Goal: Task Accomplishment & Management: Use online tool/utility

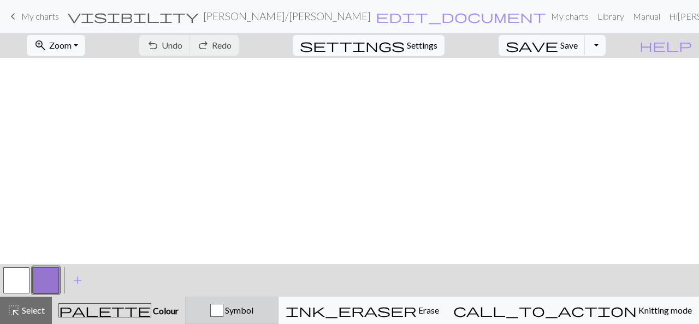
scroll to position [310, 298]
click at [79, 280] on span "add" at bounding box center [77, 280] width 13 height 15
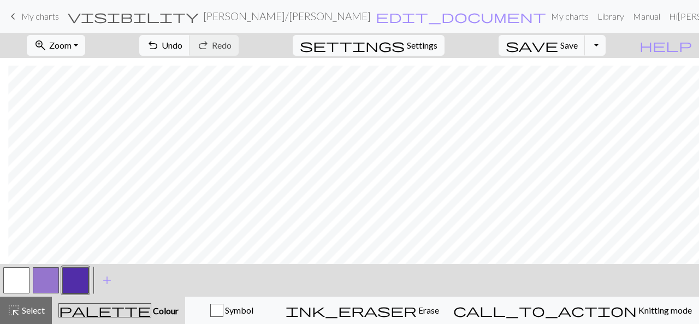
click at [47, 280] on button "button" at bounding box center [46, 280] width 26 height 26
drag, startPoint x: 49, startPoint y: 280, endPoint x: 122, endPoint y: 295, distance: 75.3
click at [122, 295] on div "< > add Add a colour" at bounding box center [349, 280] width 699 height 33
click at [110, 280] on span "add" at bounding box center [106, 280] width 13 height 15
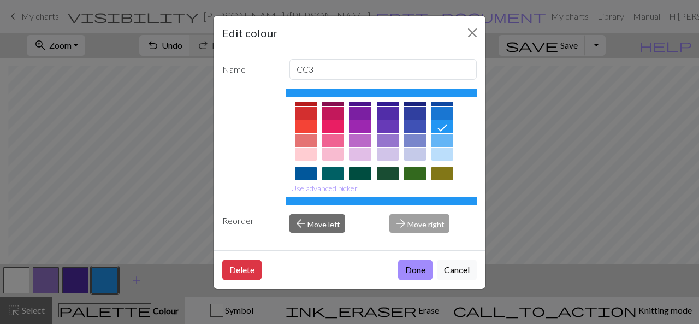
scroll to position [0, 0]
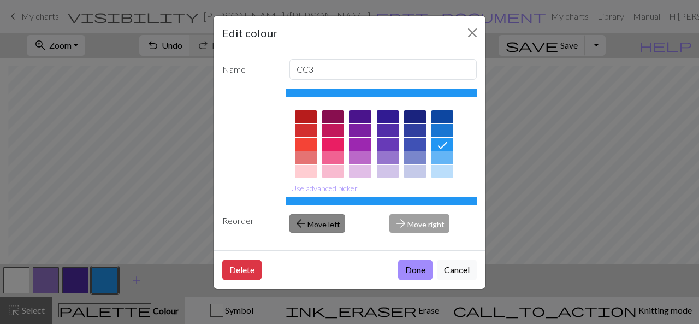
click at [329, 221] on button "arrow_back Move left" at bounding box center [317, 223] width 56 height 19
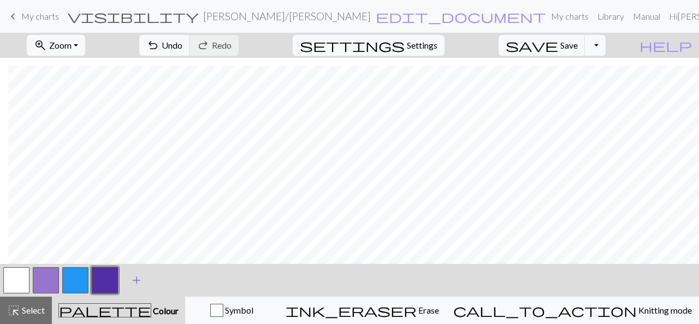
click at [135, 280] on span "add" at bounding box center [136, 280] width 13 height 15
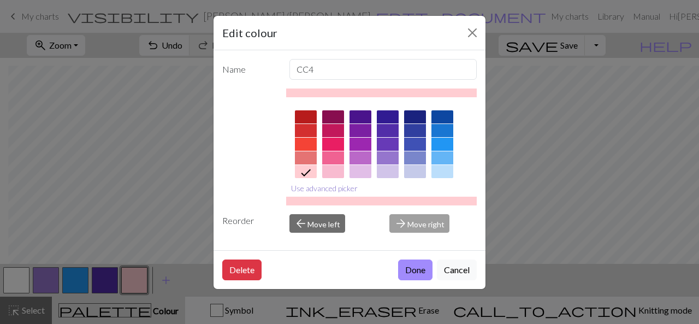
click at [328, 188] on button "Use advanced picker" at bounding box center [324, 188] width 76 height 17
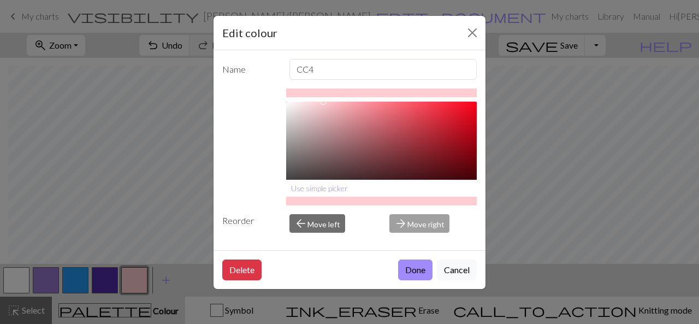
type input "#D01628"
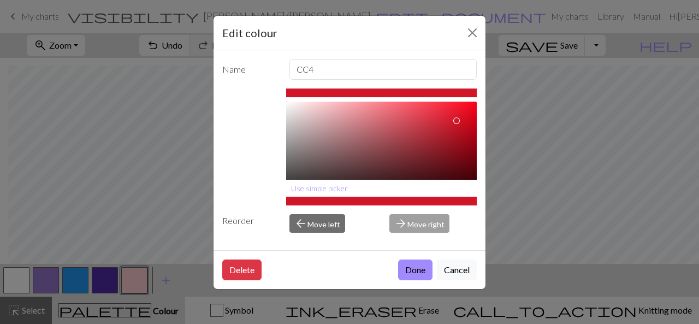
click at [449, 120] on div at bounding box center [381, 154] width 191 height 105
click at [412, 268] on button "Done" at bounding box center [415, 269] width 34 height 21
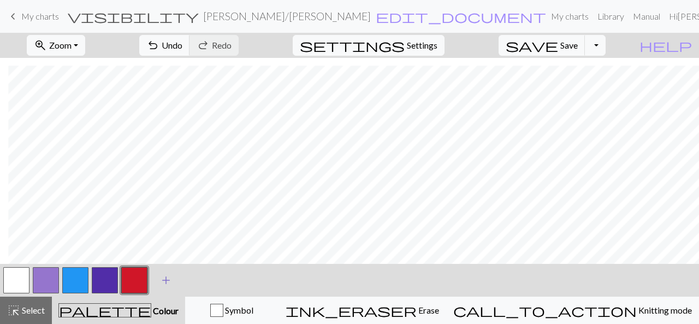
click at [161, 278] on span "add" at bounding box center [165, 280] width 13 height 15
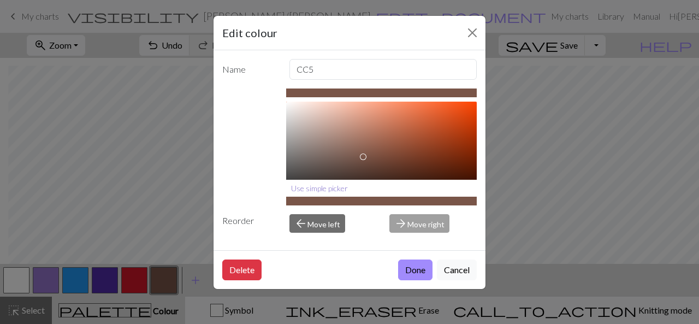
click at [318, 190] on button "Use simple picker" at bounding box center [319, 188] width 67 height 17
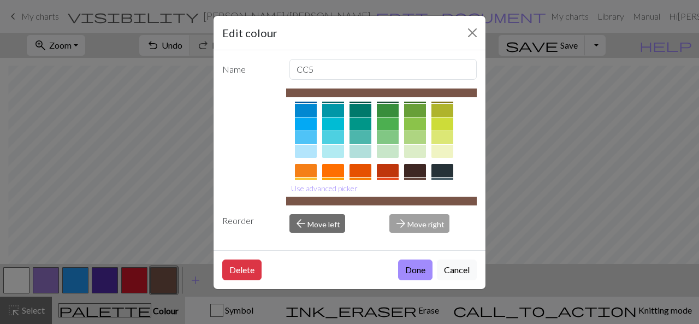
scroll to position [109, 0]
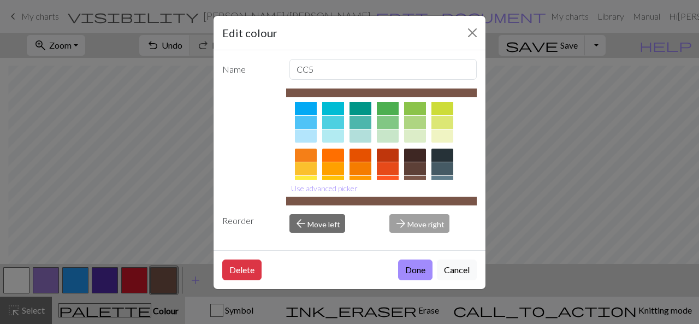
click at [442, 153] on div at bounding box center [442, 155] width 22 height 13
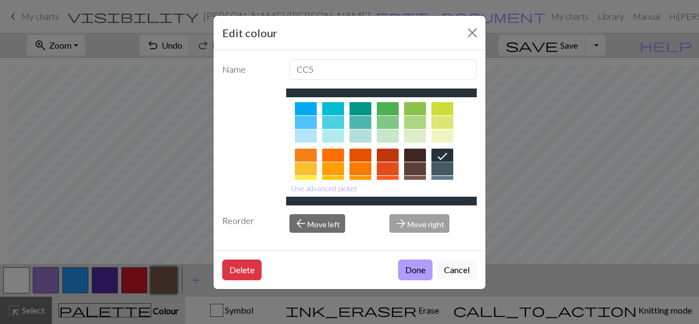
click at [417, 267] on button "Done" at bounding box center [415, 269] width 34 height 21
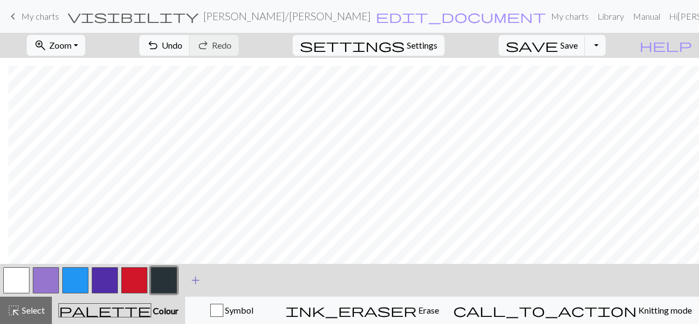
click at [194, 281] on span "add" at bounding box center [195, 280] width 13 height 15
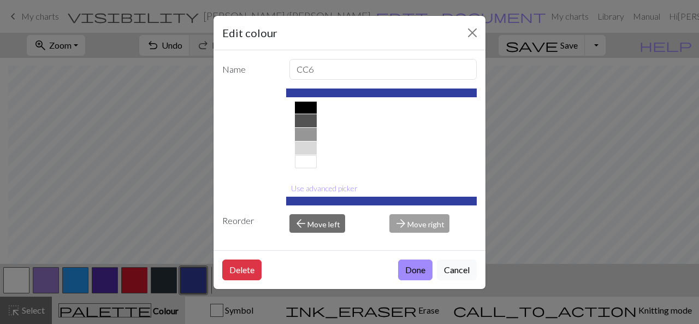
scroll to position [232, 0]
click at [306, 189] on button "Use advanced picker" at bounding box center [324, 188] width 76 height 17
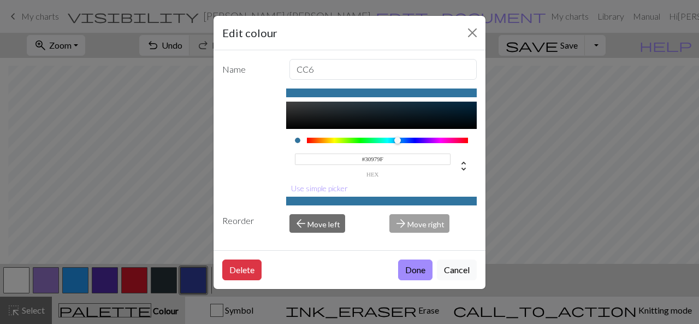
drag, startPoint x: 403, startPoint y: 134, endPoint x: 384, endPoint y: 133, distance: 19.1
click at [394, 137] on div at bounding box center [397, 140] width 7 height 7
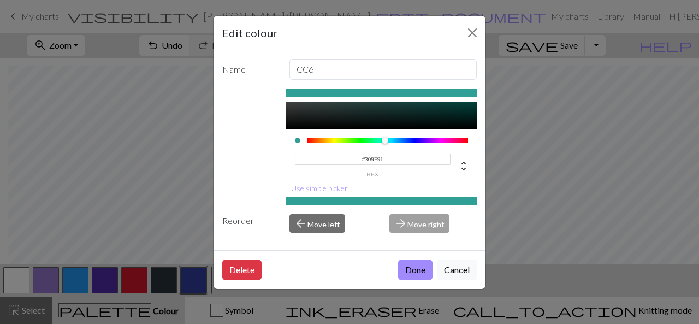
click at [382, 137] on div at bounding box center [385, 140] width 7 height 7
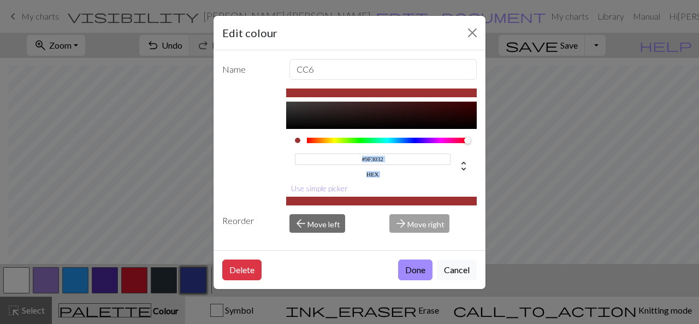
drag, startPoint x: 365, startPoint y: 134, endPoint x: 464, endPoint y: 145, distance: 100.0
click at [464, 144] on div "#9F3032 hex" at bounding box center [381, 156] width 191 height 55
click at [459, 163] on icon at bounding box center [463, 165] width 13 height 13
type input "359"
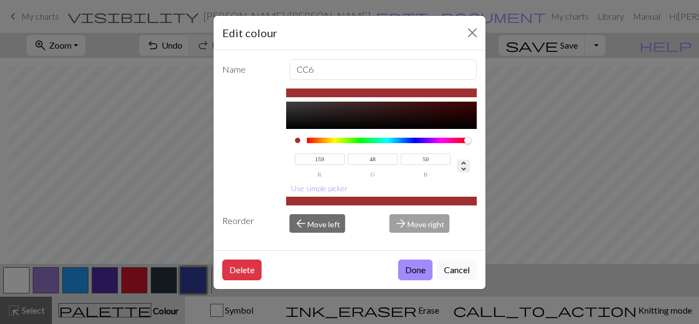
type input "54%"
type input "41%"
drag, startPoint x: 458, startPoint y: 134, endPoint x: 297, endPoint y: 140, distance: 160.7
click at [297, 140] on div "0 h 54% s 41% l 1 a" at bounding box center [381, 156] width 191 height 55
click at [457, 165] on icon at bounding box center [463, 165] width 13 height 13
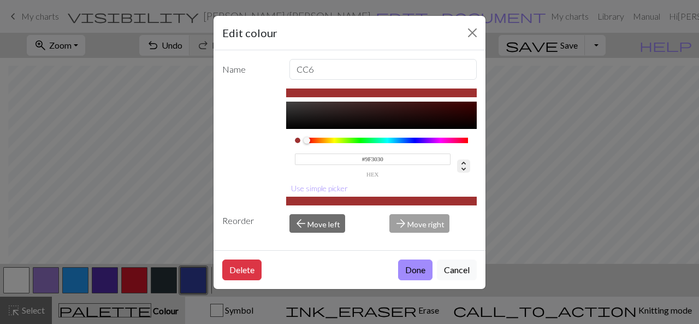
click at [457, 165] on icon at bounding box center [463, 165] width 13 height 13
type input "159"
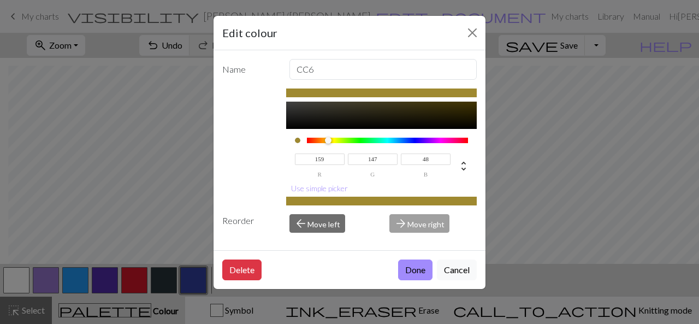
type input "156"
type input "155"
type input "159"
type input "48"
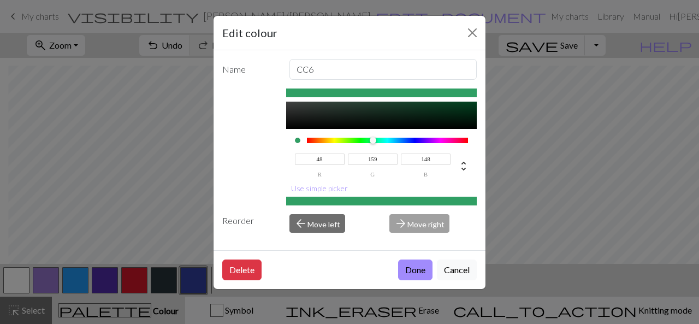
type input "157"
type input "154"
type input "159"
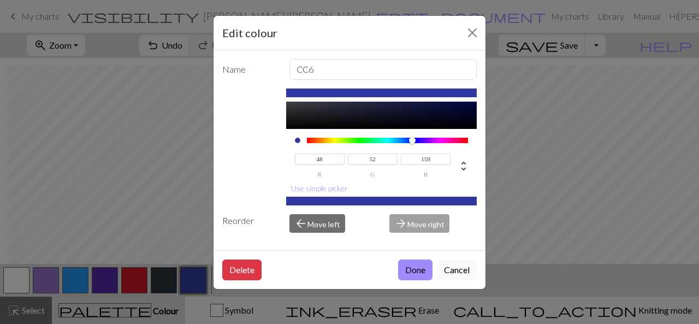
type input "50"
type input "56"
type input "48"
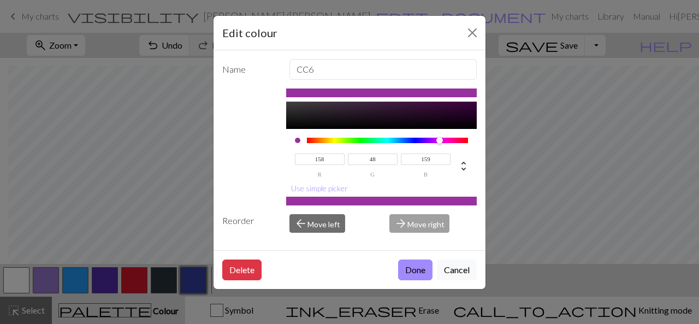
type input "159"
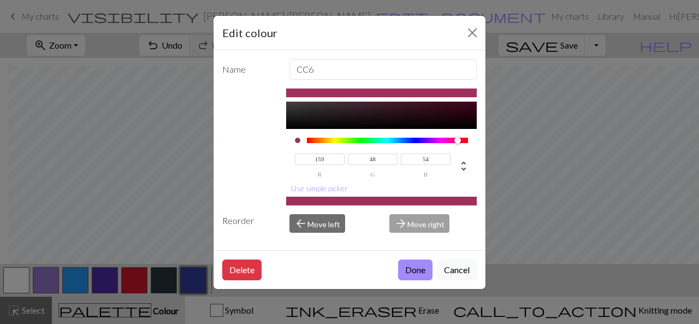
type input "51"
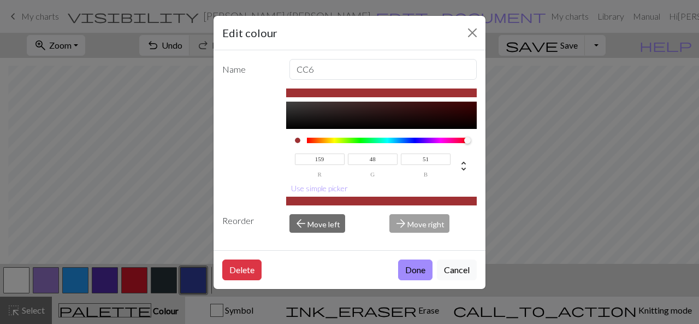
drag, startPoint x: 305, startPoint y: 135, endPoint x: 459, endPoint y: 134, distance: 154.6
click at [464, 137] on div at bounding box center [467, 140] width 7 height 7
click at [455, 264] on button "Cancel" at bounding box center [457, 269] width 40 height 21
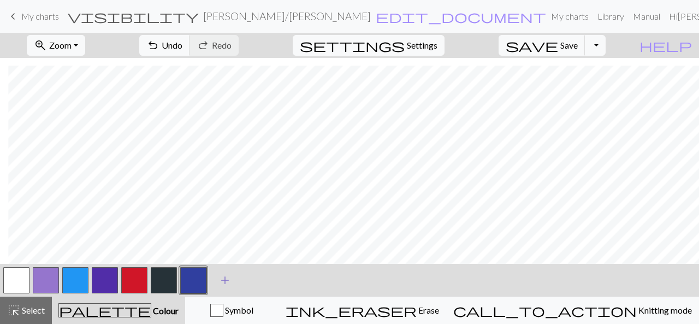
click at [226, 279] on span "add" at bounding box center [224, 280] width 13 height 15
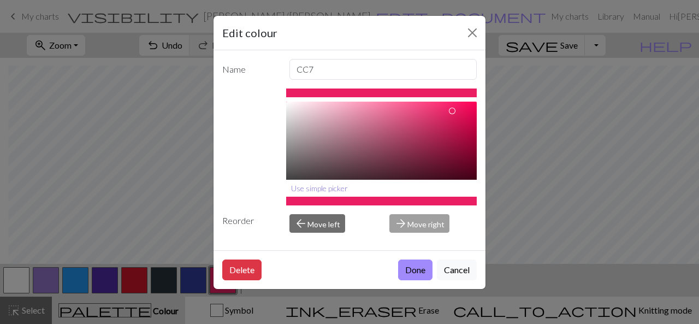
click at [317, 189] on button "Use simple picker" at bounding box center [319, 188] width 67 height 17
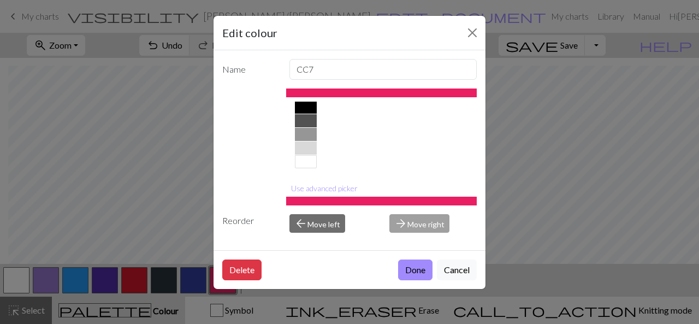
scroll to position [232, 0]
click at [309, 150] on div at bounding box center [306, 147] width 22 height 13
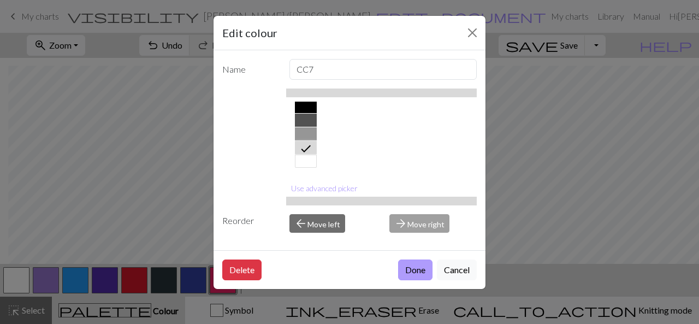
click at [412, 269] on button "Done" at bounding box center [415, 269] width 34 height 21
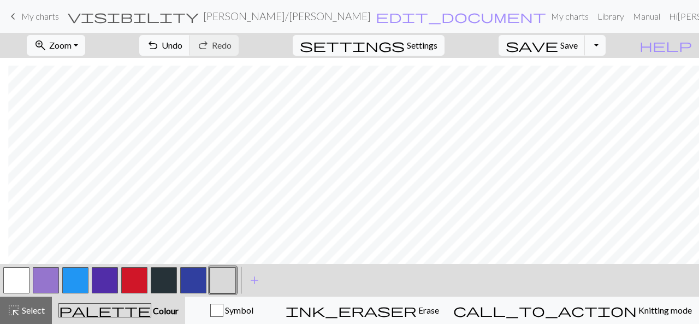
click at [189, 278] on button "button" at bounding box center [193, 280] width 26 height 26
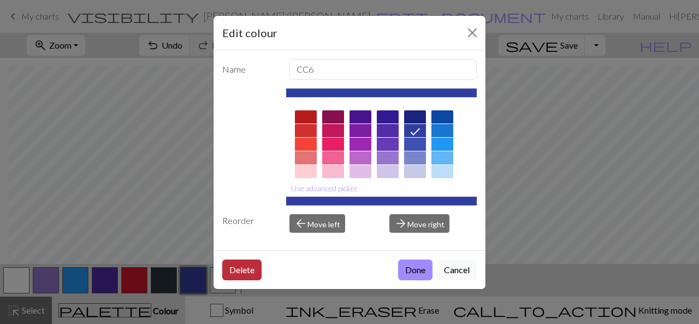
click at [244, 267] on button "Delete" at bounding box center [241, 269] width 39 height 21
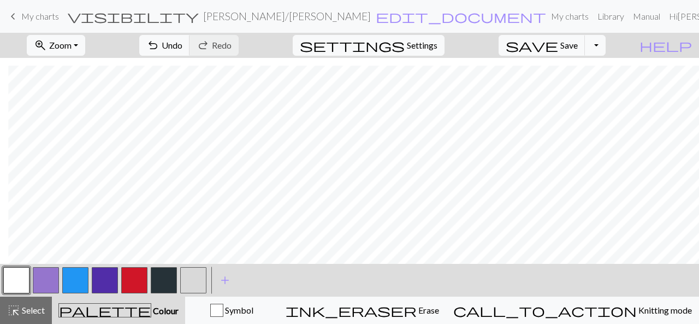
click at [101, 281] on button "button" at bounding box center [105, 280] width 26 height 26
click at [108, 279] on button "button" at bounding box center [105, 280] width 26 height 26
click at [108, 279] on div "Edit colour Name CC2 Use advanced picker Reorder arrow_back Move left arrow_for…" at bounding box center [349, 162] width 699 height 324
click at [105, 283] on button "button" at bounding box center [105, 280] width 26 height 26
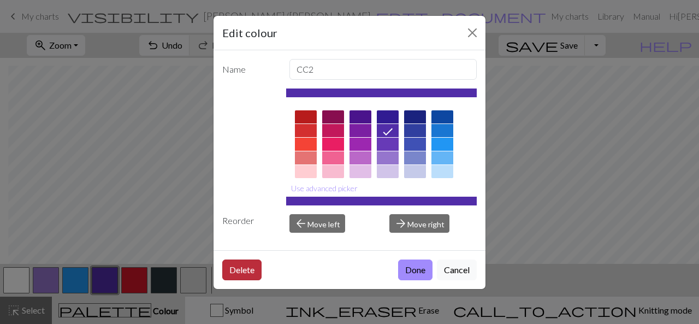
click at [228, 270] on button "Delete" at bounding box center [241, 269] width 39 height 21
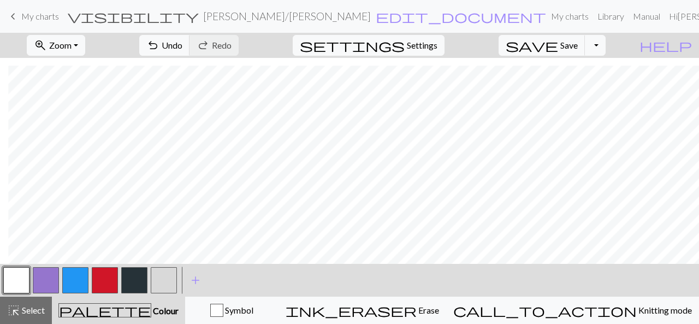
click at [81, 280] on button "button" at bounding box center [75, 280] width 26 height 26
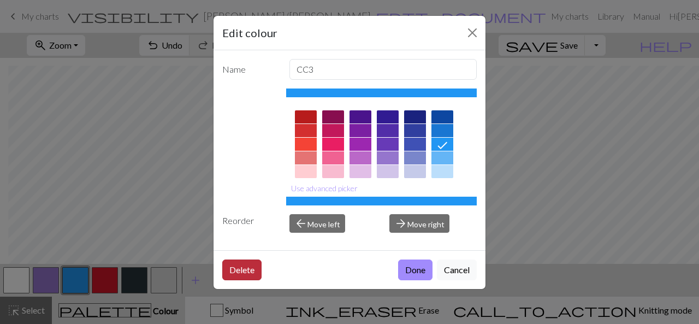
click at [233, 266] on button "Delete" at bounding box center [241, 269] width 39 height 21
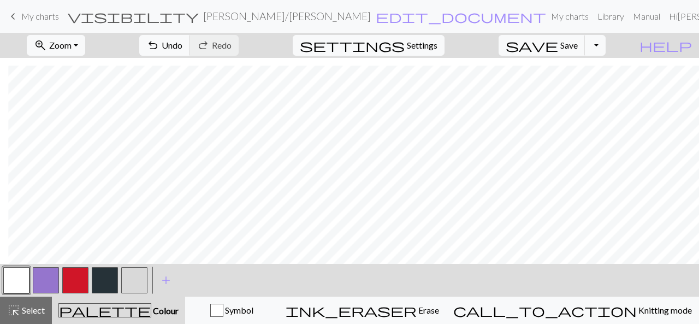
click at [50, 283] on button "button" at bounding box center [46, 280] width 26 height 26
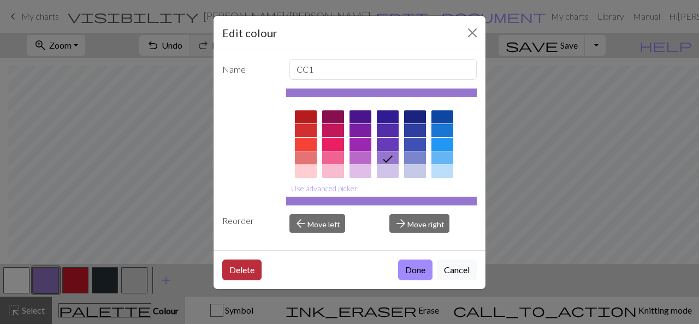
click at [235, 270] on button "Delete" at bounding box center [241, 269] width 39 height 21
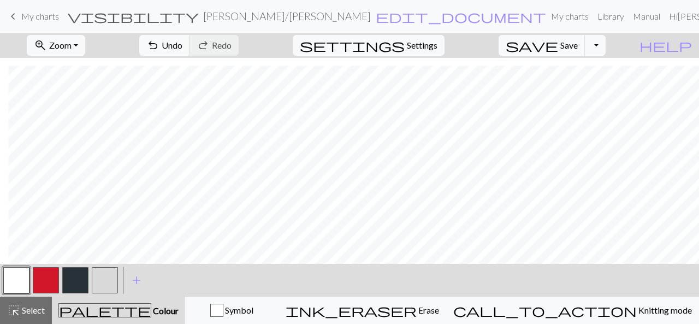
click at [17, 287] on button "button" at bounding box center [16, 280] width 26 height 26
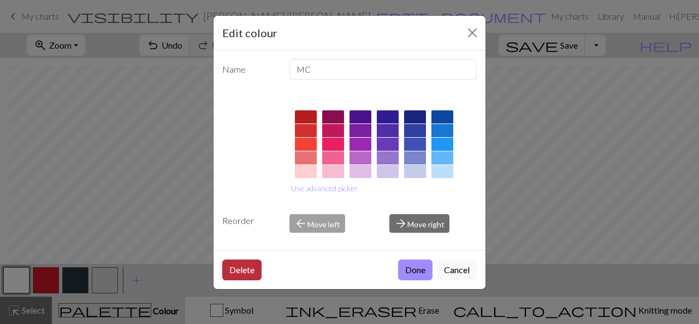
click at [242, 267] on button "Delete" at bounding box center [241, 269] width 39 height 21
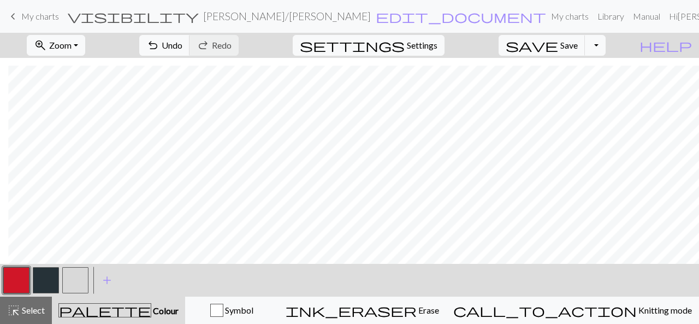
click at [86, 280] on button "button" at bounding box center [75, 280] width 26 height 26
click at [82, 282] on button "button" at bounding box center [75, 280] width 26 height 26
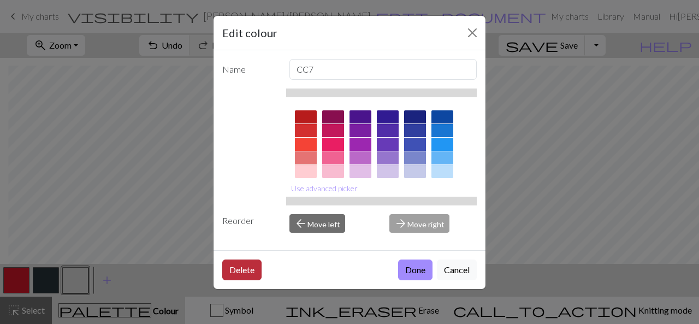
click at [240, 270] on button "Delete" at bounding box center [241, 269] width 39 height 21
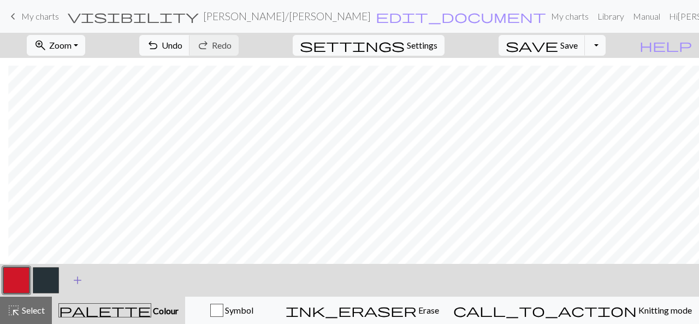
click at [76, 280] on span "add" at bounding box center [77, 280] width 13 height 15
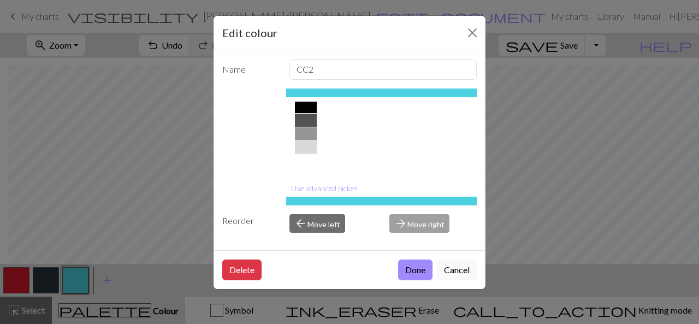
click at [300, 161] on div at bounding box center [306, 161] width 22 height 13
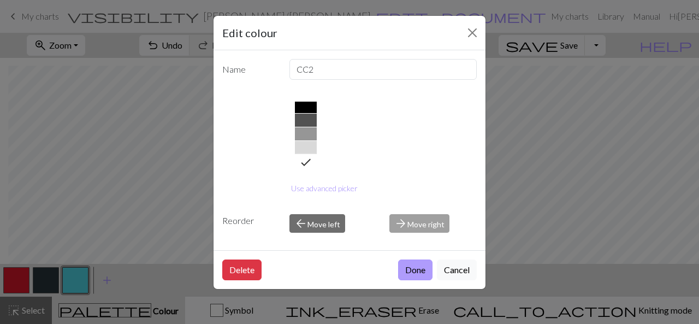
click at [406, 267] on button "Done" at bounding box center [415, 269] width 34 height 21
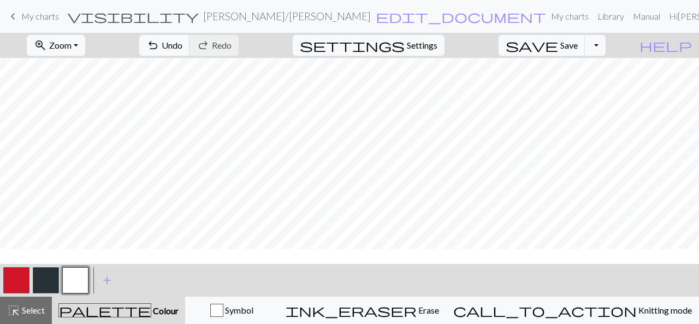
scroll to position [218, 0]
click at [14, 276] on button "button" at bounding box center [16, 280] width 26 height 26
click at [48, 280] on button "button" at bounding box center [46, 280] width 26 height 26
click at [182, 44] on span "Undo" at bounding box center [172, 45] width 21 height 10
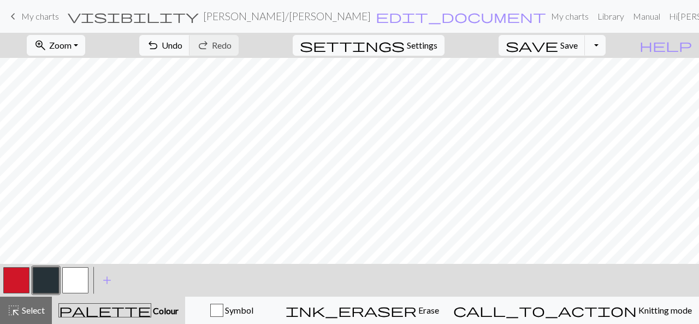
click at [17, 277] on button "button" at bounding box center [16, 280] width 26 height 26
click at [44, 283] on button "button" at bounding box center [46, 280] width 26 height 26
click at [15, 282] on button "button" at bounding box center [16, 280] width 26 height 26
click at [46, 281] on button "button" at bounding box center [46, 280] width 26 height 26
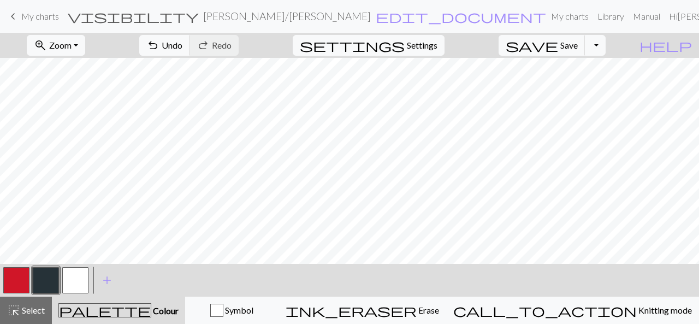
click at [25, 279] on button "button" at bounding box center [16, 280] width 26 height 26
click at [51, 280] on button "button" at bounding box center [46, 280] width 26 height 26
click at [44, 277] on button "button" at bounding box center [46, 280] width 26 height 26
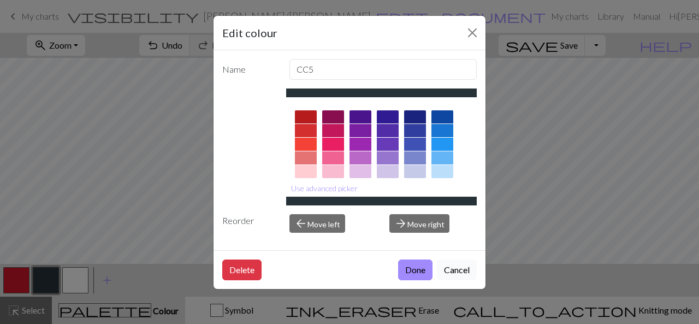
click at [455, 265] on button "Cancel" at bounding box center [457, 269] width 40 height 21
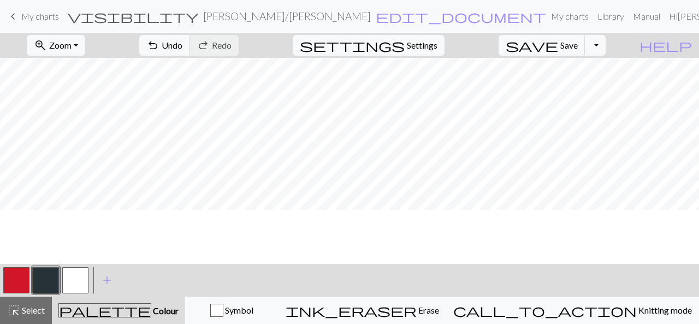
scroll to position [0, 0]
click at [21, 279] on button "button" at bounding box center [16, 280] width 26 height 26
click at [44, 276] on button "button" at bounding box center [46, 280] width 26 height 26
click at [76, 282] on button "button" at bounding box center [75, 280] width 26 height 26
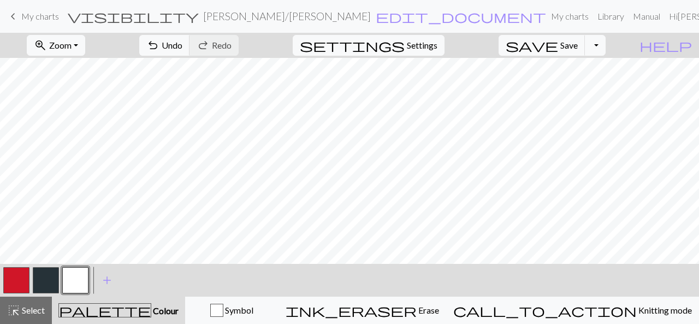
click at [19, 277] on button "button" at bounding box center [16, 280] width 26 height 26
click at [68, 278] on button "button" at bounding box center [75, 280] width 26 height 26
click at [85, 45] on button "zoom_in Zoom Zoom" at bounding box center [56, 45] width 58 height 21
click at [82, 129] on button "50%" at bounding box center [71, 130] width 86 height 17
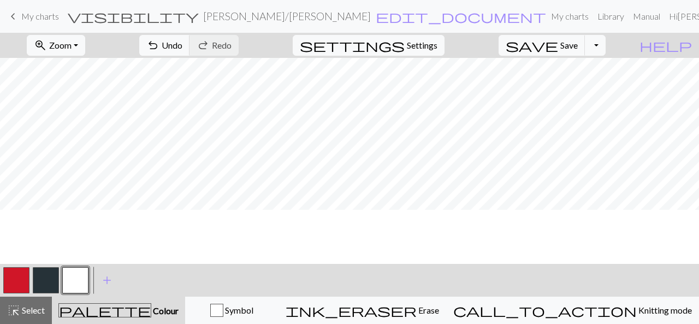
scroll to position [0, 0]
click at [21, 270] on button "button" at bounding box center [16, 280] width 26 height 26
click at [182, 49] on span "Undo" at bounding box center [172, 45] width 21 height 10
click at [190, 52] on button "undo Undo Undo" at bounding box center [164, 45] width 51 height 21
click at [78, 282] on button "button" at bounding box center [75, 280] width 26 height 26
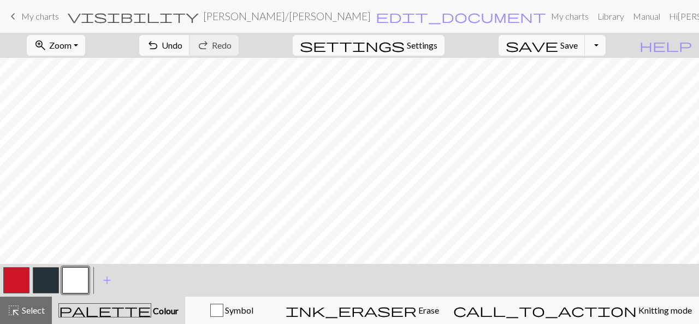
click at [54, 285] on button "button" at bounding box center [46, 280] width 26 height 26
click at [17, 280] on button "button" at bounding box center [16, 280] width 26 height 26
click at [48, 283] on button "button" at bounding box center [46, 280] width 26 height 26
click at [20, 270] on button "button" at bounding box center [16, 280] width 26 height 26
click at [190, 48] on button "undo Undo Undo" at bounding box center [164, 45] width 51 height 21
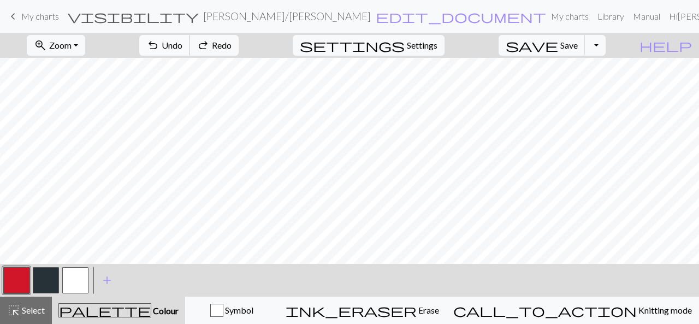
click at [182, 42] on span "Undo" at bounding box center [172, 45] width 21 height 10
click at [182, 46] on span "Undo" at bounding box center [172, 45] width 21 height 10
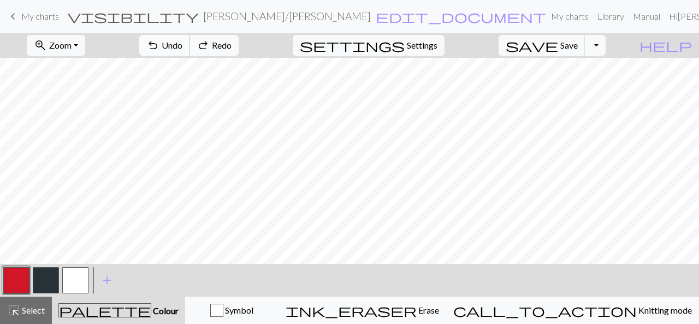
click at [182, 46] on span "Undo" at bounding box center [172, 45] width 21 height 10
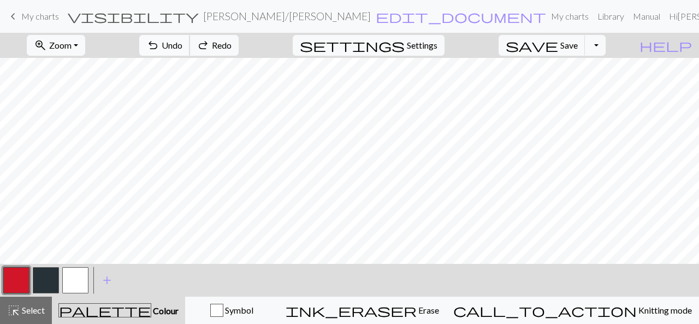
click at [182, 46] on span "Undo" at bounding box center [172, 45] width 21 height 10
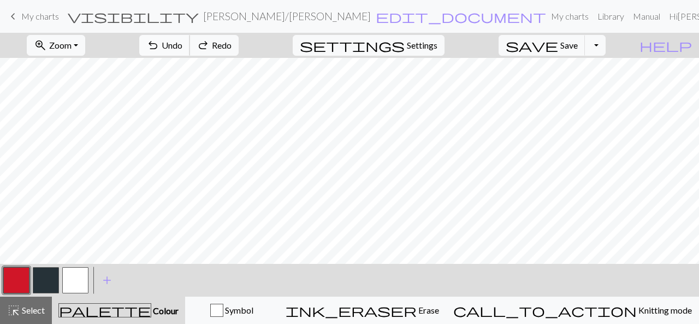
click at [182, 46] on span "Undo" at bounding box center [172, 45] width 21 height 10
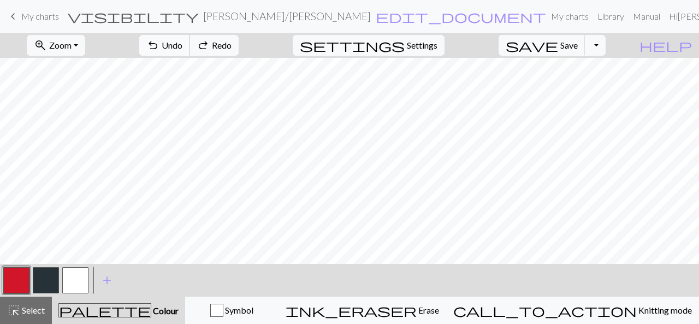
click at [182, 46] on span "Undo" at bounding box center [172, 45] width 21 height 10
click at [239, 38] on button "redo Redo Redo" at bounding box center [214, 45] width 49 height 21
click at [232, 45] on span "Redo" at bounding box center [222, 45] width 20 height 10
click at [55, 276] on button "button" at bounding box center [46, 280] width 26 height 26
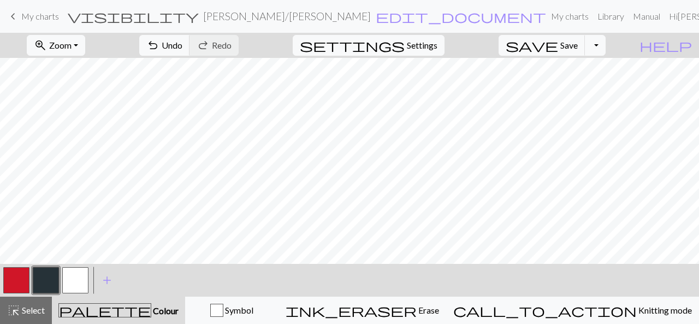
click at [19, 284] on button "button" at bounding box center [16, 280] width 26 height 26
click at [159, 46] on span "undo" at bounding box center [152, 45] width 13 height 15
click at [182, 45] on span "Undo" at bounding box center [172, 45] width 21 height 10
click at [190, 46] on button "undo Undo Undo" at bounding box center [164, 45] width 51 height 21
click at [48, 279] on button "button" at bounding box center [46, 280] width 26 height 26
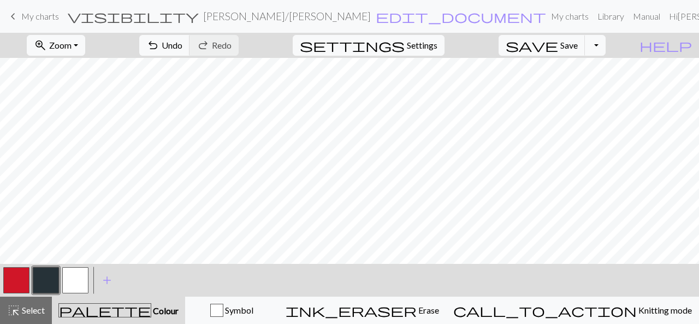
click at [69, 283] on button "button" at bounding box center [75, 280] width 26 height 26
click at [55, 282] on button "button" at bounding box center [46, 280] width 26 height 26
click at [64, 285] on button "button" at bounding box center [75, 280] width 26 height 26
click at [42, 278] on button "button" at bounding box center [46, 280] width 26 height 26
drag, startPoint x: 16, startPoint y: 279, endPoint x: 39, endPoint y: 270, distance: 25.1
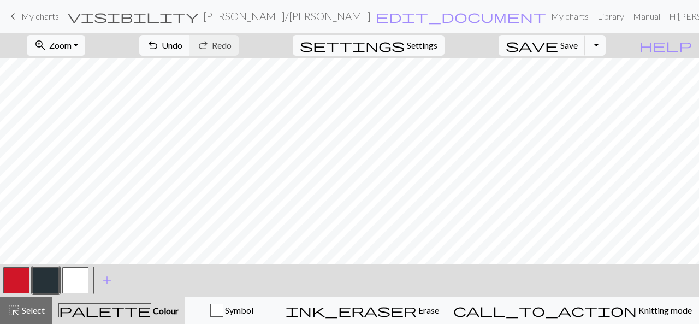
click at [20, 276] on button "button" at bounding box center [16, 280] width 26 height 26
click at [71, 275] on button "button" at bounding box center [75, 280] width 26 height 26
click at [54, 275] on button "button" at bounding box center [46, 280] width 26 height 26
click at [78, 279] on button "button" at bounding box center [75, 280] width 26 height 26
click at [19, 282] on button "button" at bounding box center [16, 280] width 26 height 26
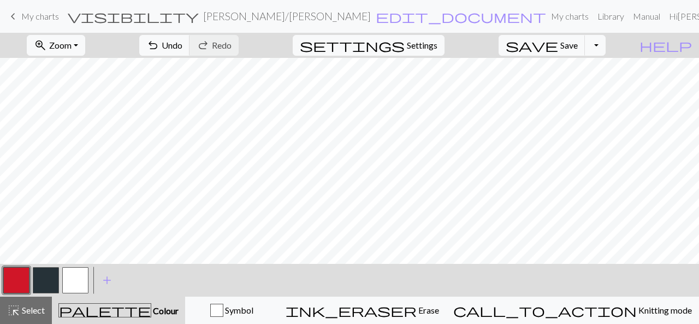
click at [43, 277] on button "button" at bounding box center [46, 280] width 26 height 26
click at [74, 285] on button "button" at bounding box center [75, 280] width 26 height 26
click at [46, 275] on button "button" at bounding box center [46, 280] width 26 height 26
click at [72, 279] on button "button" at bounding box center [75, 280] width 26 height 26
click at [47, 280] on button "button" at bounding box center [46, 280] width 26 height 26
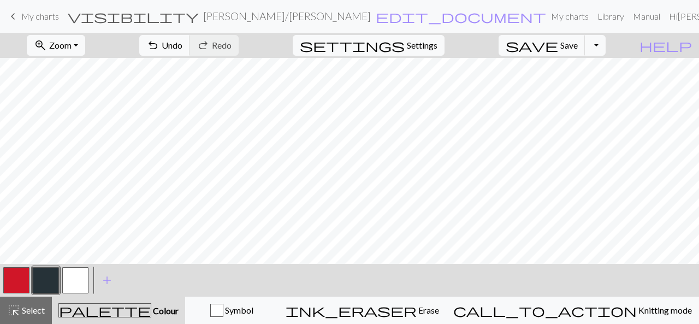
click at [71, 275] on button "button" at bounding box center [75, 280] width 26 height 26
click at [9, 277] on button "button" at bounding box center [16, 280] width 26 height 26
drag, startPoint x: 79, startPoint y: 273, endPoint x: 74, endPoint y: 265, distance: 9.1
click at [78, 273] on button "button" at bounding box center [75, 280] width 26 height 26
click at [13, 274] on button "button" at bounding box center [16, 280] width 26 height 26
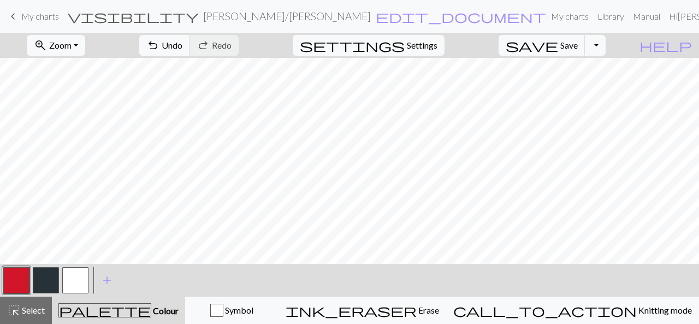
click at [72, 278] on button "button" at bounding box center [75, 280] width 26 height 26
click at [53, 280] on button "button" at bounding box center [46, 280] width 26 height 26
click at [83, 277] on button "button" at bounding box center [75, 280] width 26 height 26
click at [54, 278] on button "button" at bounding box center [46, 280] width 26 height 26
click at [24, 279] on button "button" at bounding box center [16, 280] width 26 height 26
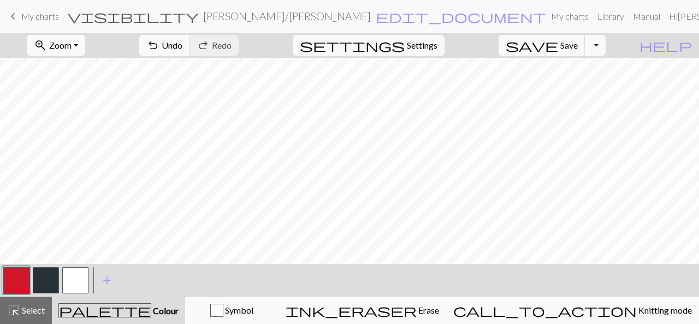
click at [79, 279] on button "button" at bounding box center [75, 280] width 26 height 26
click at [20, 274] on button "button" at bounding box center [16, 280] width 26 height 26
click at [79, 273] on button "button" at bounding box center [75, 280] width 26 height 26
click at [24, 273] on button "button" at bounding box center [16, 280] width 26 height 26
click at [70, 288] on button "button" at bounding box center [75, 280] width 26 height 26
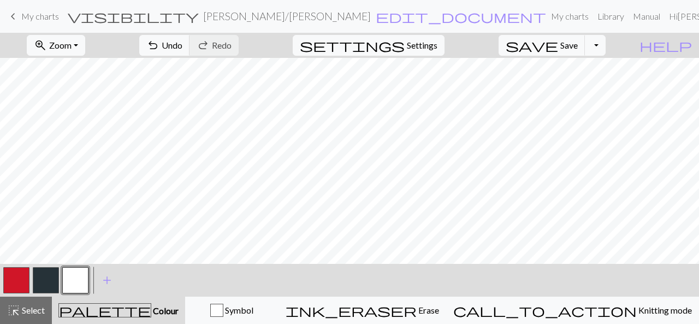
click at [22, 276] on button "button" at bounding box center [16, 280] width 26 height 26
click at [78, 280] on button "button" at bounding box center [75, 280] width 26 height 26
click at [43, 269] on button "button" at bounding box center [46, 280] width 26 height 26
click at [16, 280] on button "button" at bounding box center [16, 280] width 26 height 26
click at [70, 287] on button "button" at bounding box center [75, 280] width 26 height 26
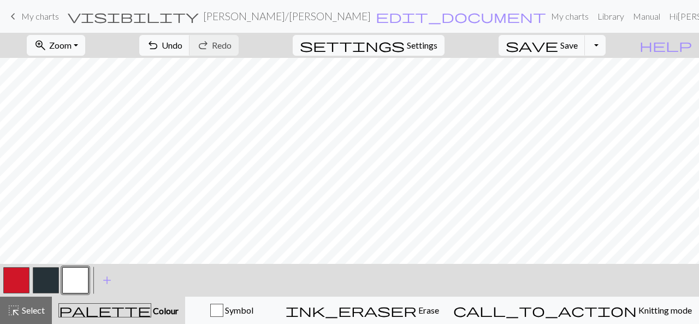
click at [48, 275] on button "button" at bounding box center [46, 280] width 26 height 26
click at [82, 279] on button "button" at bounding box center [75, 280] width 26 height 26
click at [17, 282] on button "button" at bounding box center [16, 280] width 26 height 26
click at [58, 268] on button "button" at bounding box center [46, 280] width 26 height 26
click at [38, 281] on button "button" at bounding box center [46, 280] width 26 height 26
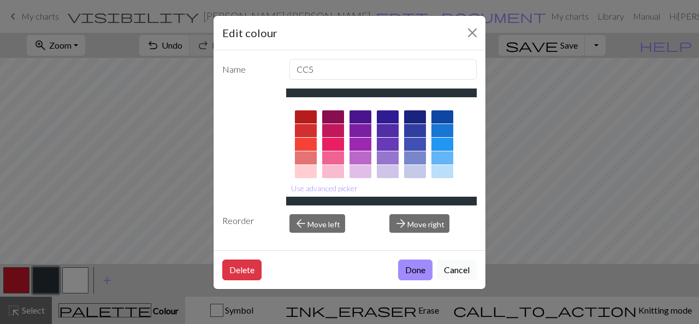
click at [453, 269] on button "Cancel" at bounding box center [457, 269] width 40 height 21
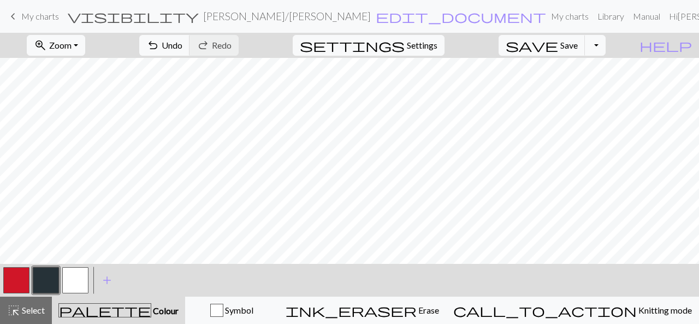
click at [72, 279] on button "button" at bounding box center [75, 280] width 26 height 26
click at [42, 274] on button "button" at bounding box center [46, 280] width 26 height 26
click at [72, 275] on button "button" at bounding box center [75, 280] width 26 height 26
click at [45, 284] on button "button" at bounding box center [46, 280] width 26 height 26
click at [76, 279] on button "button" at bounding box center [75, 280] width 26 height 26
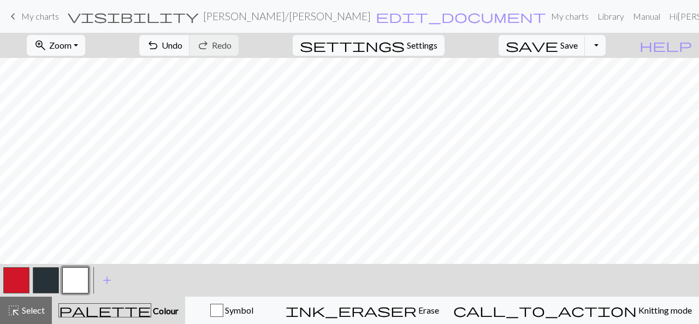
click at [44, 280] on button "button" at bounding box center [46, 280] width 26 height 26
click at [79, 276] on button "button" at bounding box center [75, 280] width 26 height 26
click at [44, 277] on button "button" at bounding box center [46, 280] width 26 height 26
click at [75, 282] on button "button" at bounding box center [75, 280] width 26 height 26
click at [44, 271] on button "button" at bounding box center [46, 280] width 26 height 26
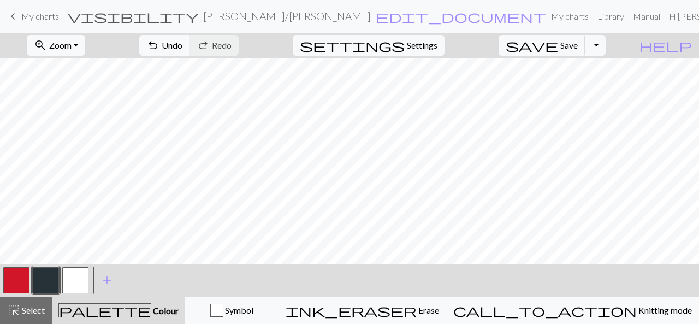
click at [74, 275] on button "button" at bounding box center [75, 280] width 26 height 26
click at [44, 280] on button "button" at bounding box center [46, 280] width 26 height 26
click at [22, 279] on button "button" at bounding box center [16, 280] width 26 height 26
click at [80, 286] on button "button" at bounding box center [75, 280] width 26 height 26
click at [45, 276] on button "button" at bounding box center [46, 280] width 26 height 26
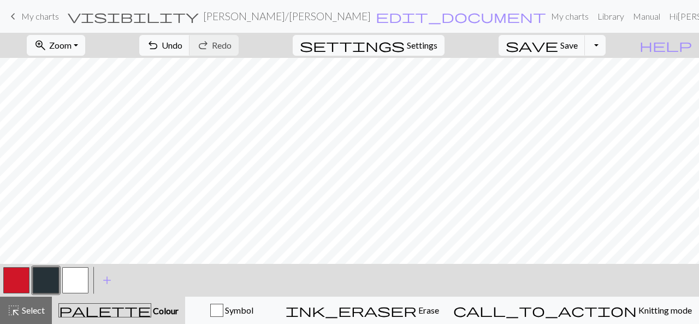
click at [73, 274] on button "button" at bounding box center [75, 280] width 26 height 26
click at [49, 279] on button "button" at bounding box center [46, 280] width 26 height 26
click at [83, 283] on button "button" at bounding box center [75, 280] width 26 height 26
click at [37, 281] on button "button" at bounding box center [46, 280] width 26 height 26
click at [74, 278] on button "button" at bounding box center [75, 280] width 26 height 26
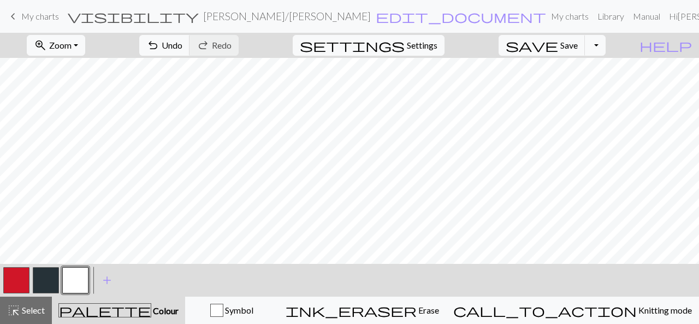
click at [40, 275] on button "button" at bounding box center [46, 280] width 26 height 26
drag, startPoint x: 64, startPoint y: 280, endPoint x: 70, endPoint y: 278, distance: 5.7
click at [64, 279] on button "button" at bounding box center [75, 280] width 26 height 26
click at [159, 43] on span "undo" at bounding box center [152, 45] width 13 height 15
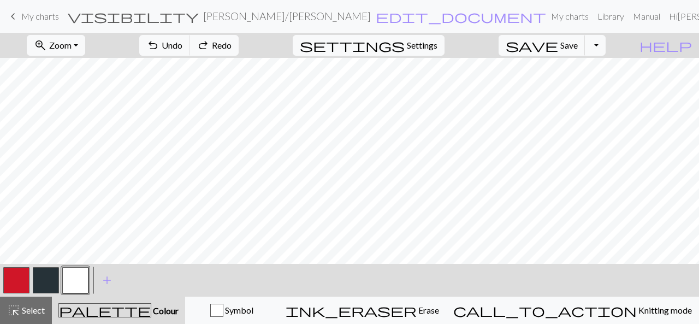
click at [23, 281] on button "button" at bounding box center [16, 280] width 26 height 26
click at [72, 275] on button "button" at bounding box center [75, 280] width 26 height 26
click at [52, 278] on button "button" at bounding box center [46, 280] width 26 height 26
click at [16, 281] on button "button" at bounding box center [16, 280] width 26 height 26
click at [42, 283] on button "button" at bounding box center [46, 280] width 26 height 26
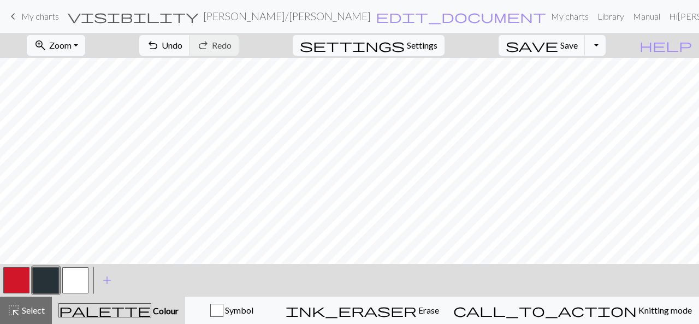
click at [22, 273] on button "button" at bounding box center [16, 280] width 26 height 26
click at [37, 311] on span "Select" at bounding box center [32, 310] width 25 height 10
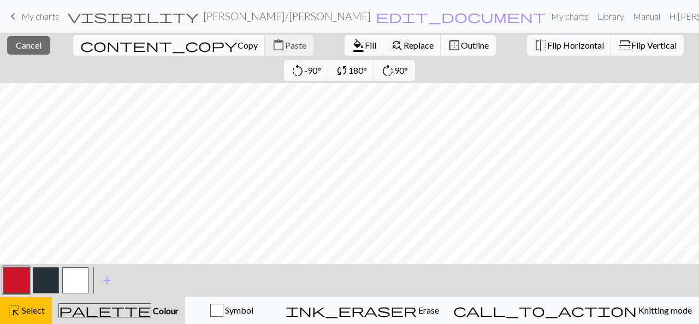
click at [238, 46] on span "Copy" at bounding box center [248, 45] width 20 height 10
click at [285, 43] on span "Paste" at bounding box center [295, 45] width 21 height 10
click at [272, 43] on span "content_paste" at bounding box center [278, 45] width 13 height 15
click at [265, 51] on button "content_paste Paste" at bounding box center [289, 45] width 49 height 21
click at [285, 45] on span "Paste" at bounding box center [295, 45] width 21 height 10
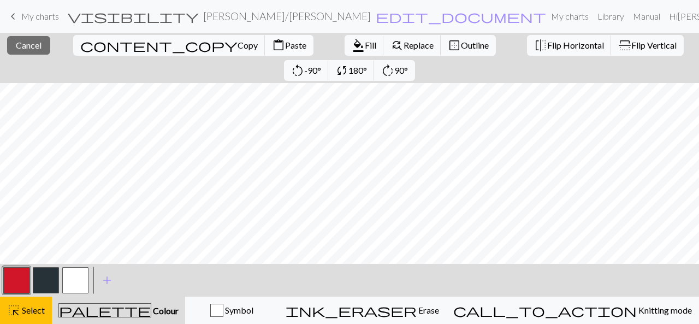
click at [272, 46] on span "content_paste" at bounding box center [278, 45] width 13 height 15
click at [82, 42] on span "content_copy" at bounding box center [158, 45] width 157 height 15
click at [285, 49] on span "Paste" at bounding box center [295, 45] width 21 height 10
click at [531, 282] on div "< > add Add a colour" at bounding box center [349, 280] width 699 height 33
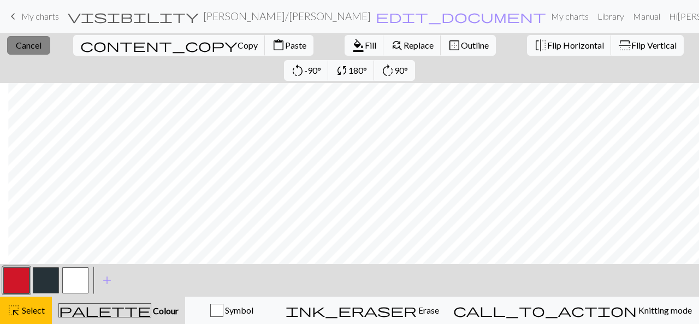
click at [23, 37] on button "close Cancel" at bounding box center [28, 45] width 43 height 19
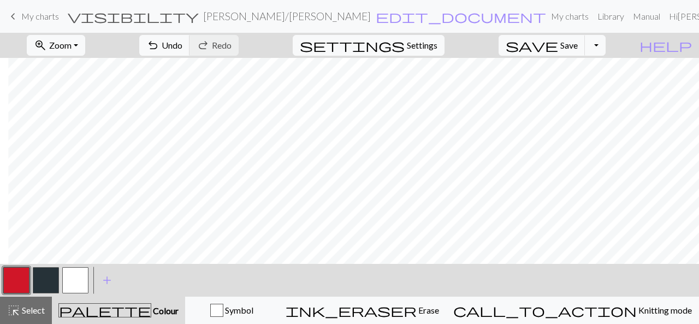
drag, startPoint x: 39, startPoint y: 312, endPoint x: 57, endPoint y: 267, distance: 48.3
click at [39, 311] on span "Select" at bounding box center [32, 310] width 25 height 10
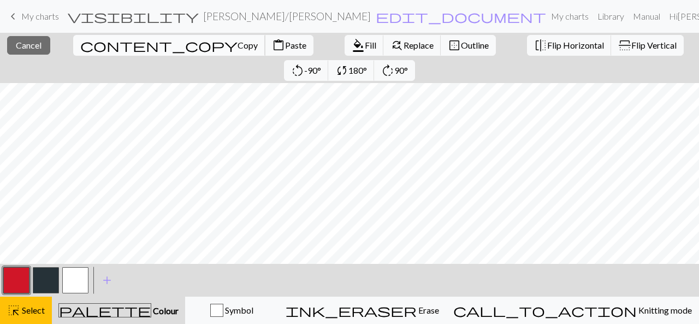
click at [80, 42] on span "content_copy" at bounding box center [158, 45] width 157 height 15
click at [238, 45] on span "Copy" at bounding box center [248, 45] width 20 height 10
click at [43, 313] on span "Select" at bounding box center [32, 310] width 25 height 10
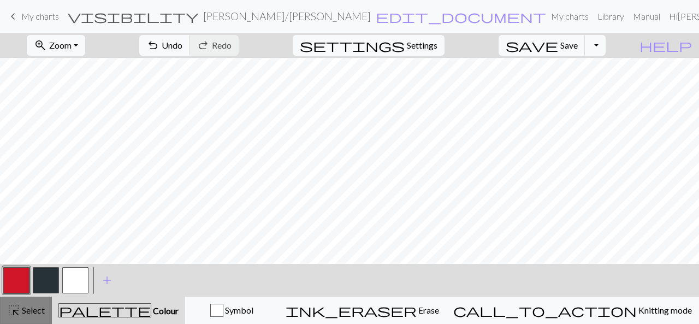
click at [11, 304] on span "highlight_alt" at bounding box center [13, 310] width 13 height 15
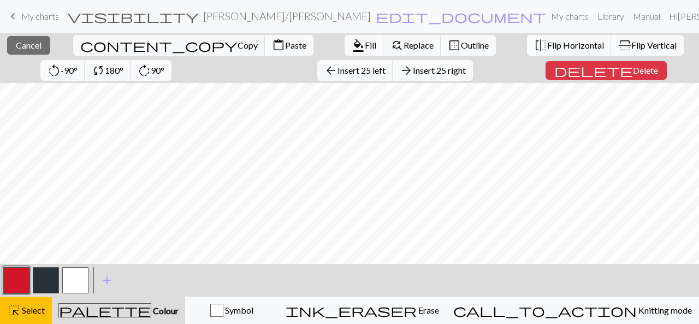
scroll to position [94, 0]
click at [80, 41] on span "content_copy" at bounding box center [158, 45] width 157 height 15
click at [413, 70] on span "Insert 25 right" at bounding box center [439, 70] width 53 height 10
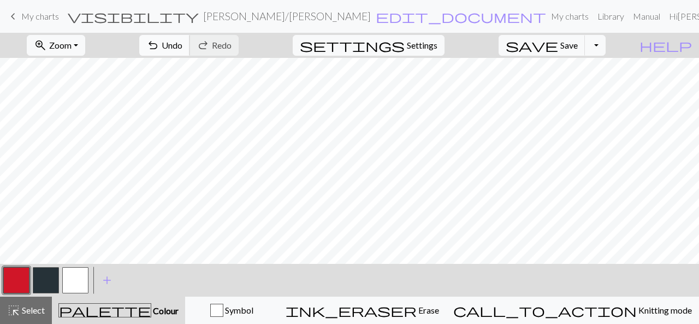
click at [190, 43] on button "undo Undo Undo" at bounding box center [164, 45] width 51 height 21
click at [25, 315] on span "Select" at bounding box center [32, 310] width 25 height 10
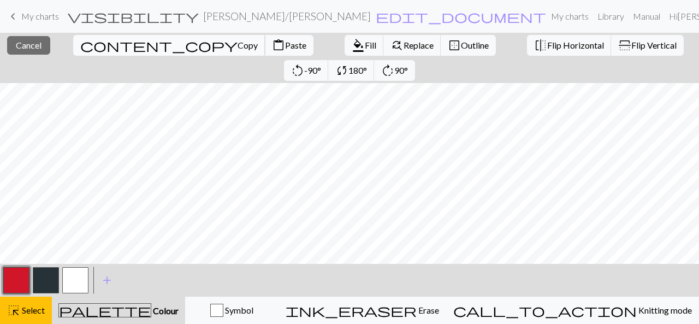
click at [238, 40] on span "Copy" at bounding box center [248, 45] width 20 height 10
click at [37, 303] on button "highlight_alt Select Select" at bounding box center [26, 310] width 52 height 27
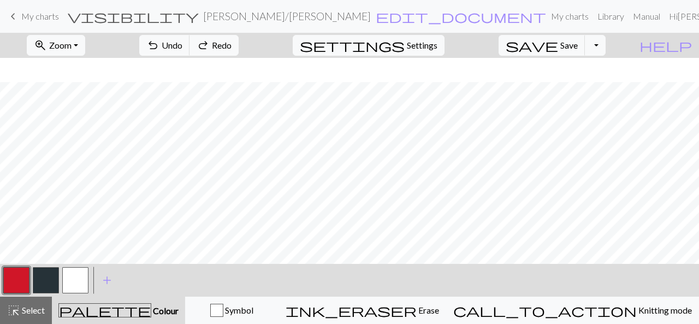
scroll to position [69, 0]
click at [48, 277] on button "button" at bounding box center [46, 280] width 26 height 26
click at [78, 278] on button "button" at bounding box center [75, 280] width 26 height 26
drag, startPoint x: 9, startPoint y: 280, endPoint x: 11, endPoint y: 269, distance: 11.1
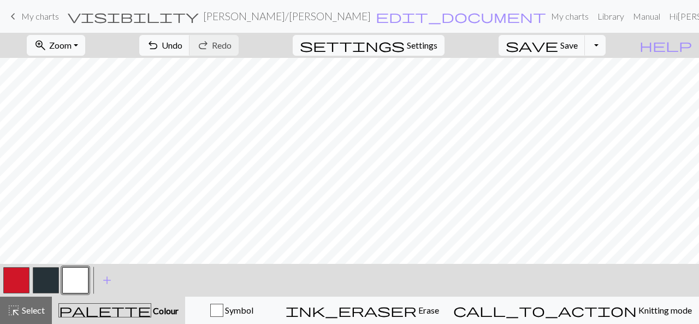
click at [9, 277] on button "button" at bounding box center [16, 280] width 26 height 26
click at [72, 283] on button "button" at bounding box center [75, 280] width 26 height 26
click at [24, 309] on span "Select" at bounding box center [32, 310] width 25 height 10
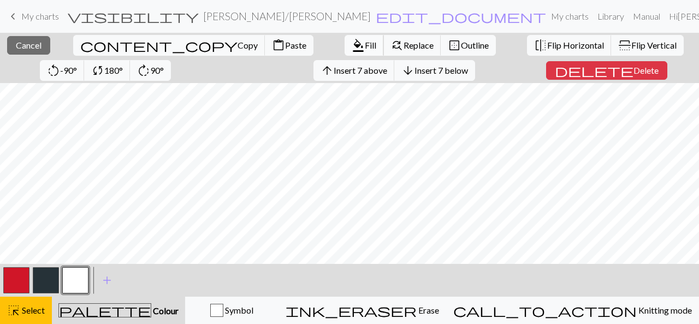
click at [352, 43] on span "format_color_fill" at bounding box center [358, 45] width 13 height 15
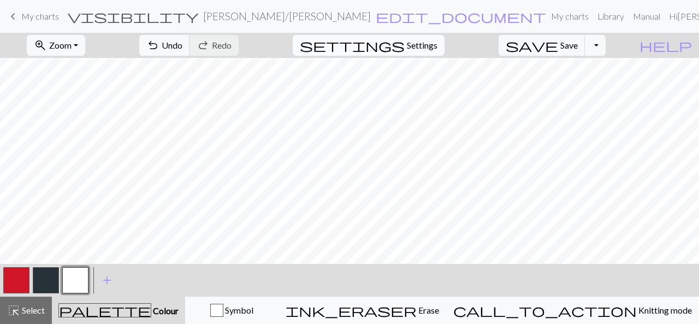
click at [430, 39] on span "Settings" at bounding box center [422, 45] width 31 height 13
select select "aran"
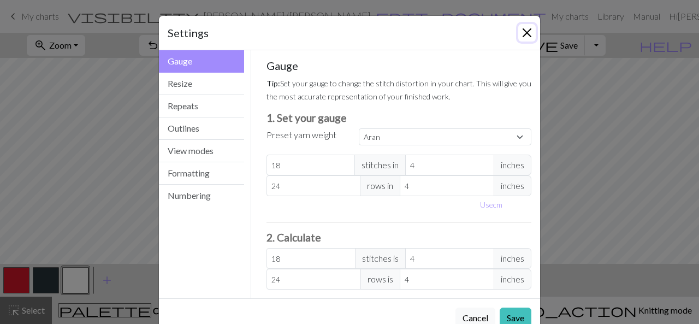
click at [522, 32] on button "Close" at bounding box center [526, 32] width 17 height 17
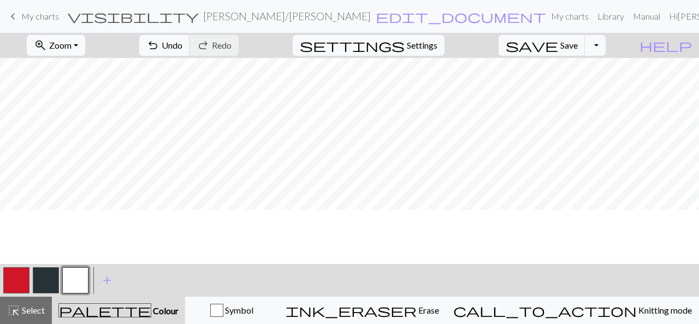
scroll to position [0, 0]
click at [425, 43] on span "Settings" at bounding box center [422, 45] width 31 height 13
select select "aran"
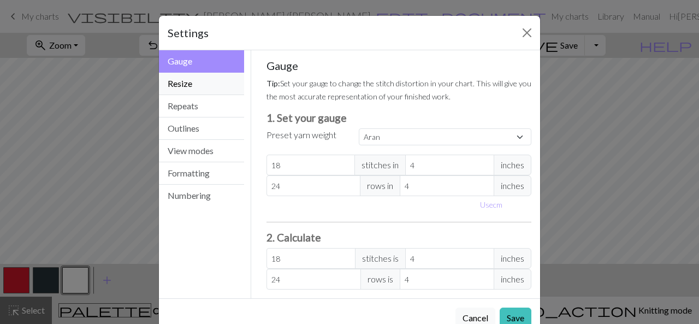
click at [186, 85] on button "Resize" at bounding box center [201, 84] width 85 height 22
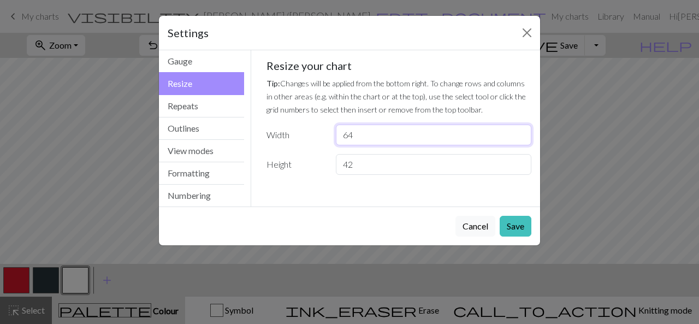
click at [354, 136] on input "64" at bounding box center [434, 135] width 196 height 21
click at [352, 162] on input "42" at bounding box center [434, 164] width 196 height 21
type input "48"
click at [510, 225] on button "Save" at bounding box center [516, 226] width 32 height 21
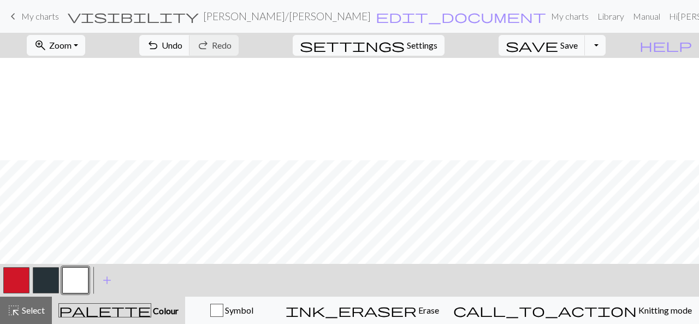
scroll to position [102, 0]
click at [29, 309] on span "Select" at bounding box center [32, 310] width 25 height 10
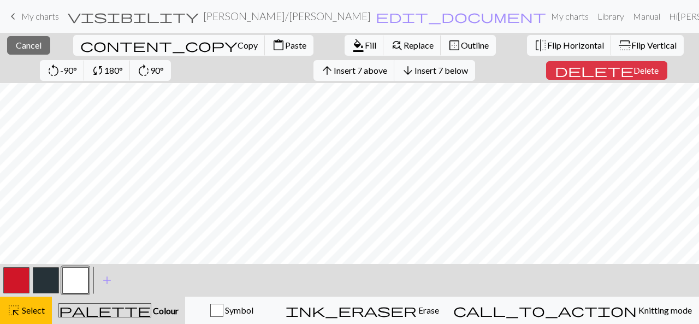
click at [15, 278] on button "button" at bounding box center [16, 280] width 26 height 26
click at [365, 48] on span "Fill" at bounding box center [370, 45] width 11 height 10
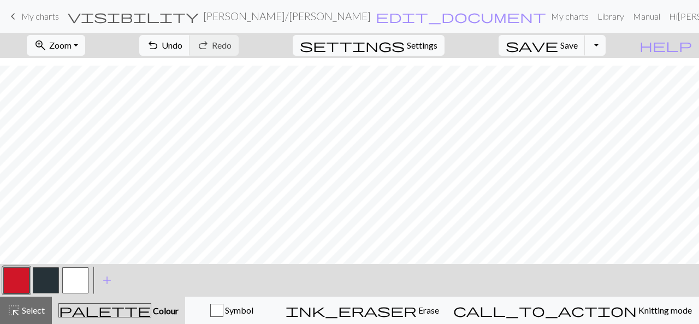
click at [79, 272] on button "button" at bounding box center [75, 280] width 26 height 26
click at [79, 277] on button "button" at bounding box center [75, 280] width 26 height 26
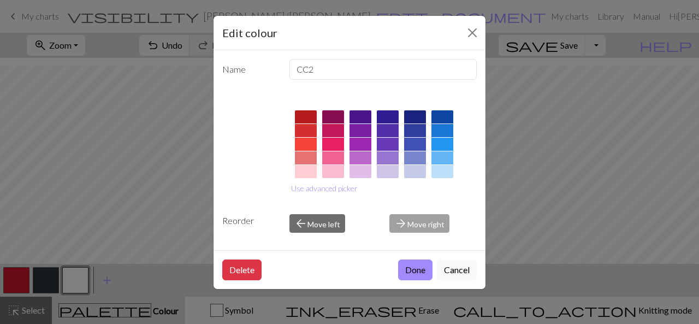
drag, startPoint x: 463, startPoint y: 262, endPoint x: 450, endPoint y: 266, distance: 13.7
click at [463, 262] on button "Cancel" at bounding box center [457, 269] width 40 height 21
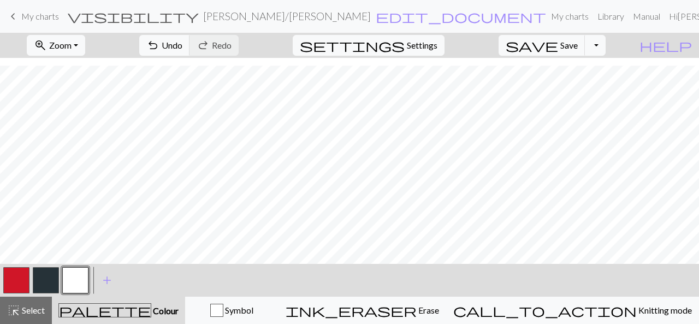
click at [8, 275] on button "button" at bounding box center [16, 280] width 26 height 26
click at [73, 280] on button "button" at bounding box center [75, 280] width 26 height 26
click at [32, 306] on span "Select" at bounding box center [32, 310] width 25 height 10
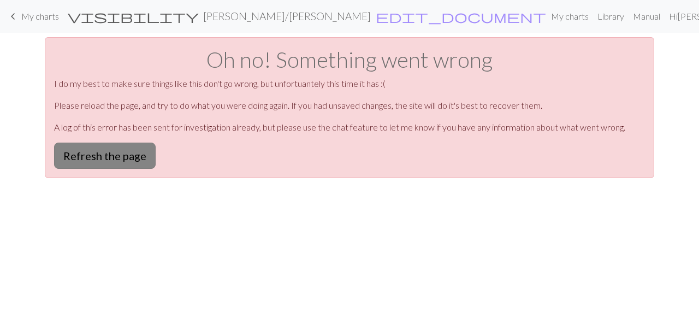
click at [100, 157] on button "Refresh the page" at bounding box center [105, 156] width 102 height 26
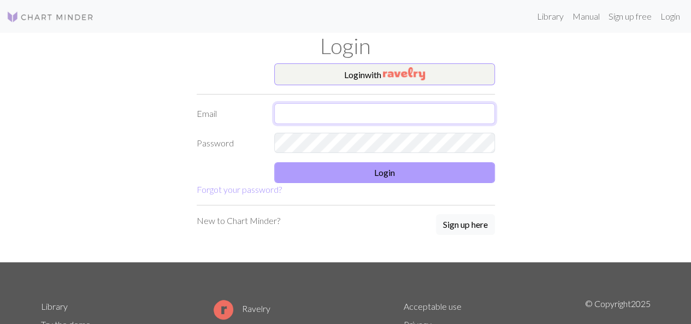
type input "[EMAIL_ADDRESS][DOMAIN_NAME]"
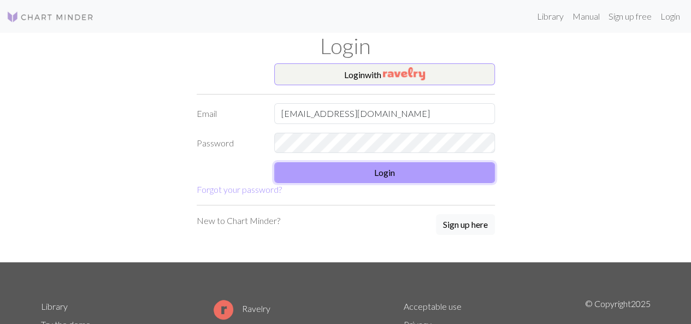
click at [384, 171] on button "Login" at bounding box center [384, 172] width 221 height 21
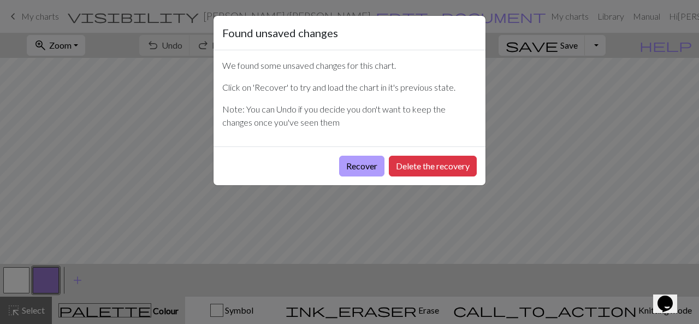
click at [353, 160] on button "Recover" at bounding box center [361, 166] width 45 height 21
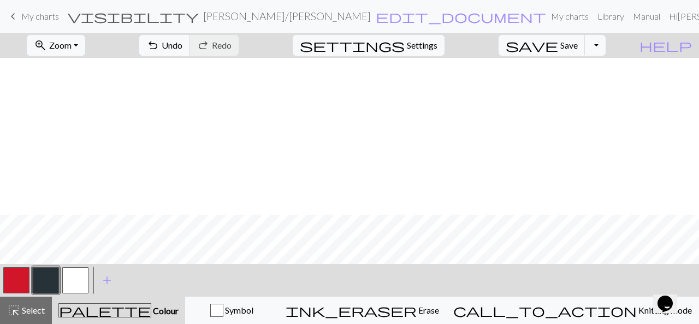
scroll to position [273, 0]
click at [72, 42] on span "Zoom" at bounding box center [60, 45] width 22 height 10
click at [68, 132] on button "50%" at bounding box center [71, 130] width 86 height 17
click at [79, 287] on button "button" at bounding box center [75, 280] width 26 height 26
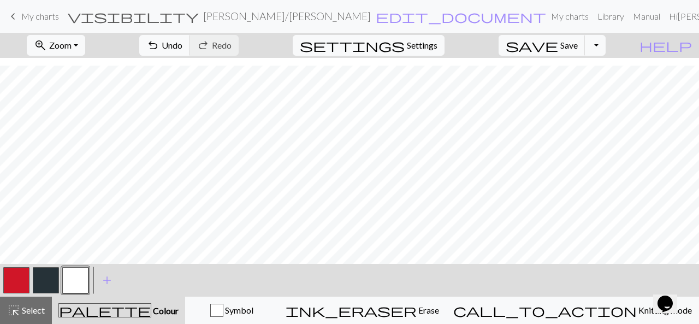
click at [8, 282] on button "button" at bounding box center [16, 280] width 26 height 26
click at [71, 281] on button "button" at bounding box center [75, 280] width 26 height 26
drag, startPoint x: 22, startPoint y: 277, endPoint x: 55, endPoint y: 258, distance: 37.7
click at [21, 276] on button "button" at bounding box center [16, 280] width 26 height 26
click at [27, 311] on span "Select" at bounding box center [32, 310] width 25 height 10
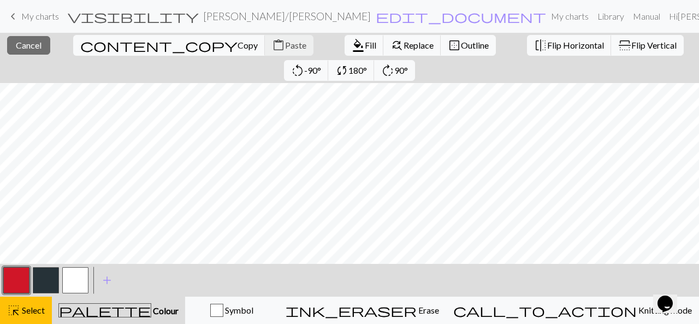
click at [71, 281] on button "button" at bounding box center [75, 280] width 26 height 26
click at [365, 48] on span "Fill" at bounding box center [370, 45] width 11 height 10
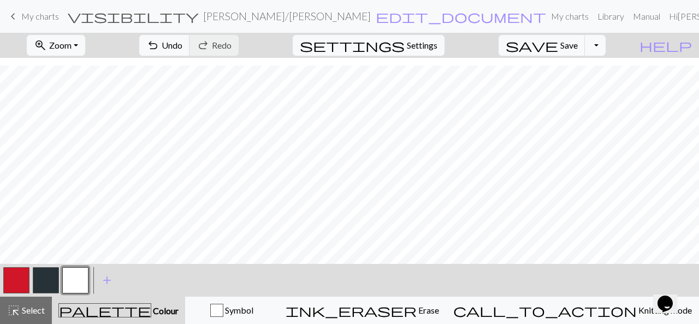
click at [185, 280] on div "< > add Add a colour" at bounding box center [349, 280] width 699 height 33
click at [36, 276] on button "button" at bounding box center [46, 280] width 26 height 26
click at [40, 277] on button "button" at bounding box center [46, 280] width 26 height 26
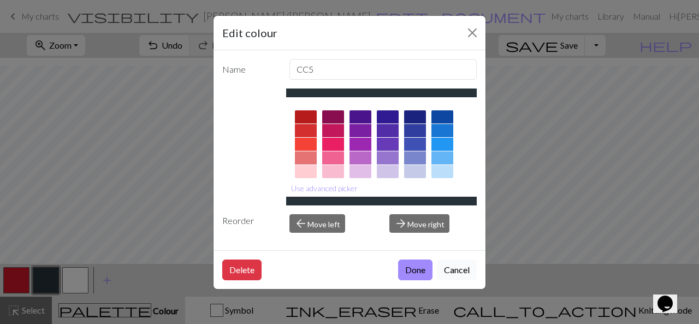
click at [461, 264] on button "Cancel" at bounding box center [457, 269] width 40 height 21
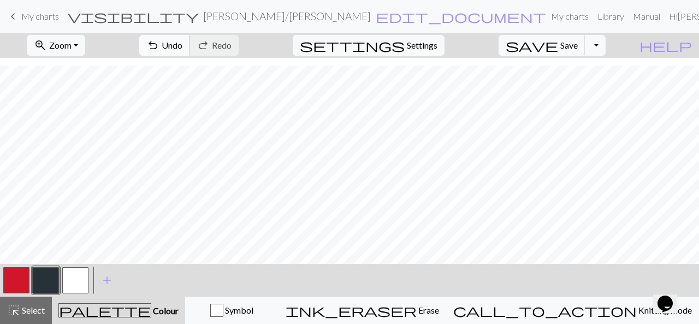
click at [190, 44] on button "undo Undo Undo" at bounding box center [164, 45] width 51 height 21
click at [73, 278] on button "button" at bounding box center [75, 280] width 26 height 26
click at [50, 285] on button "button" at bounding box center [46, 280] width 26 height 26
click at [47, 45] on span "zoom_in" at bounding box center [40, 45] width 13 height 15
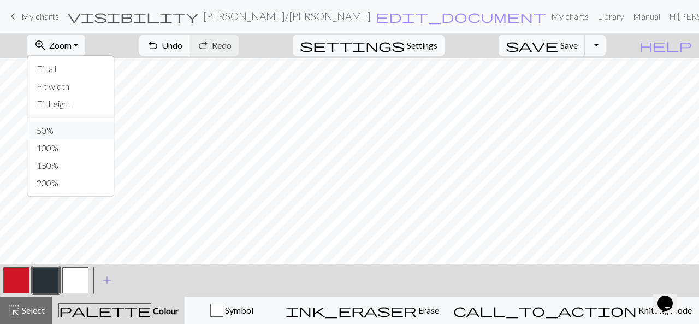
click at [58, 133] on button "50%" at bounding box center [71, 130] width 86 height 17
click at [72, 44] on span "Zoom" at bounding box center [60, 45] width 22 height 10
click at [71, 69] on button "Fit all" at bounding box center [71, 68] width 86 height 17
click at [13, 286] on button "button" at bounding box center [16, 280] width 26 height 26
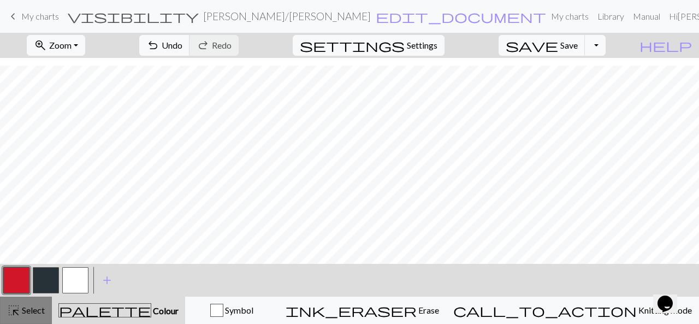
click at [35, 313] on span "Select" at bounding box center [32, 310] width 25 height 10
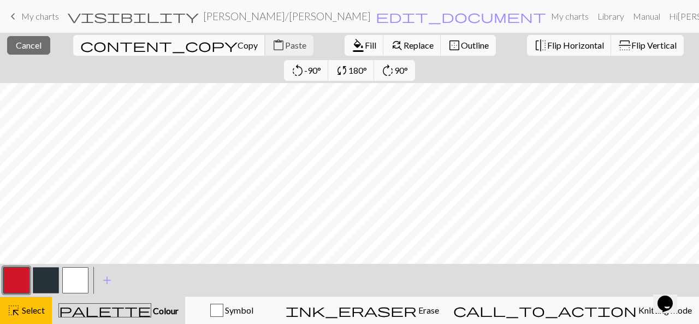
click at [238, 43] on span "Copy" at bounding box center [248, 45] width 20 height 10
click at [285, 45] on span "Paste" at bounding box center [295, 45] width 21 height 10
click at [272, 44] on span "content_paste" at bounding box center [278, 45] width 13 height 15
click at [80, 43] on span "content_copy" at bounding box center [158, 45] width 157 height 15
click at [285, 45] on span "Paste" at bounding box center [295, 45] width 21 height 10
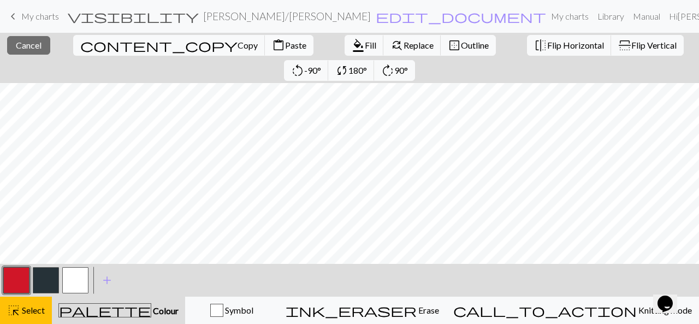
click at [272, 48] on span "content_paste" at bounding box center [278, 45] width 13 height 15
click at [20, 42] on span "Cancel" at bounding box center [29, 45] width 26 height 10
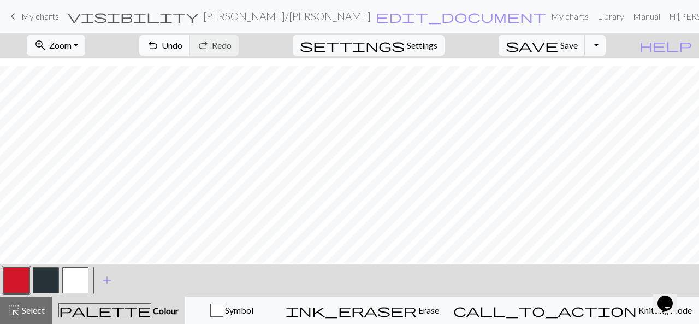
click at [182, 42] on span "Undo" at bounding box center [172, 45] width 21 height 10
click at [19, 311] on span "highlight_alt" at bounding box center [13, 310] width 13 height 15
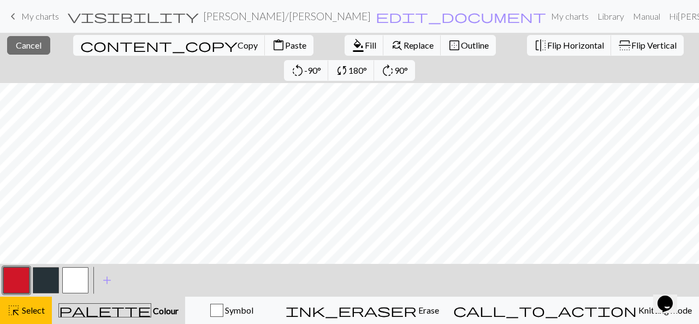
click at [285, 40] on span "Paste" at bounding box center [295, 45] width 21 height 10
click at [353, 288] on div "< > add Add a colour" at bounding box center [349, 280] width 699 height 33
click at [32, 48] on span "Cancel" at bounding box center [29, 45] width 26 height 10
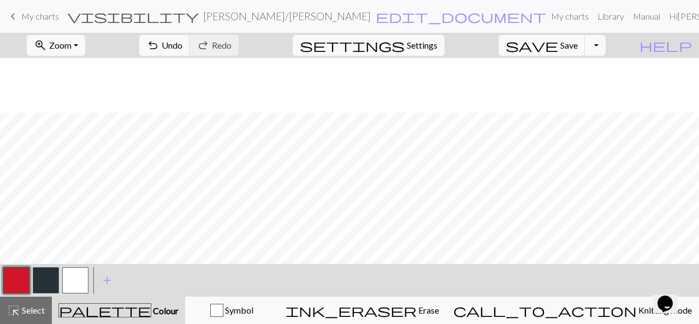
scroll to position [102, 0]
click at [71, 45] on span "Zoom" at bounding box center [60, 45] width 22 height 10
click at [72, 126] on button "50%" at bounding box center [71, 130] width 86 height 17
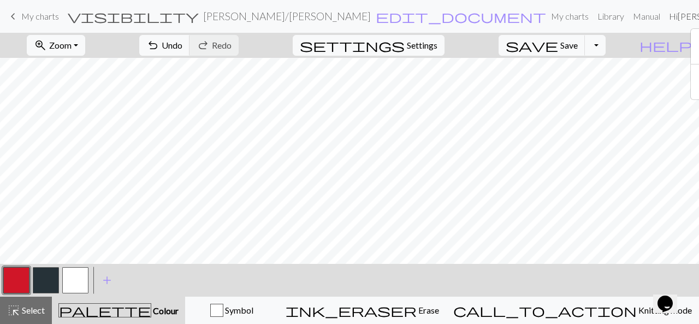
click at [15, 16] on span "keyboard_arrow_left" at bounding box center [13, 16] width 13 height 15
click at [558, 38] on span "save" at bounding box center [532, 45] width 52 height 15
click at [558, 46] on span "save" at bounding box center [532, 45] width 52 height 15
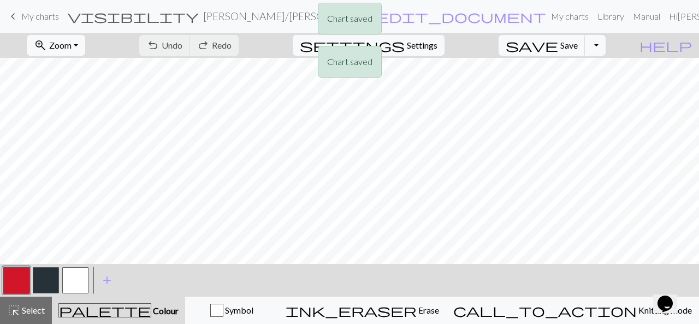
click at [617, 46] on div "Chart saved Chart saved" at bounding box center [349, 43] width 699 height 86
click at [606, 49] on button "Toggle Dropdown" at bounding box center [595, 45] width 21 height 21
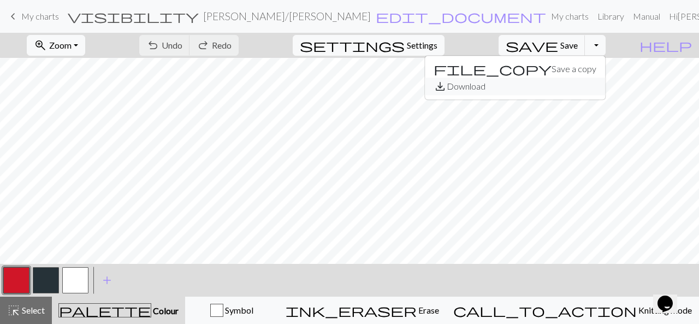
click at [582, 85] on button "save_alt Download" at bounding box center [515, 86] width 180 height 17
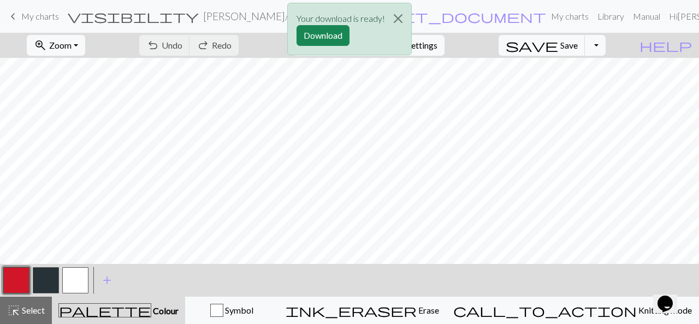
click at [617, 45] on div "Your download is ready! Download" at bounding box center [349, 32] width 699 height 64
click at [318, 39] on button "Download" at bounding box center [323, 35] width 53 height 21
